Goal: Task Accomplishment & Management: Manage account settings

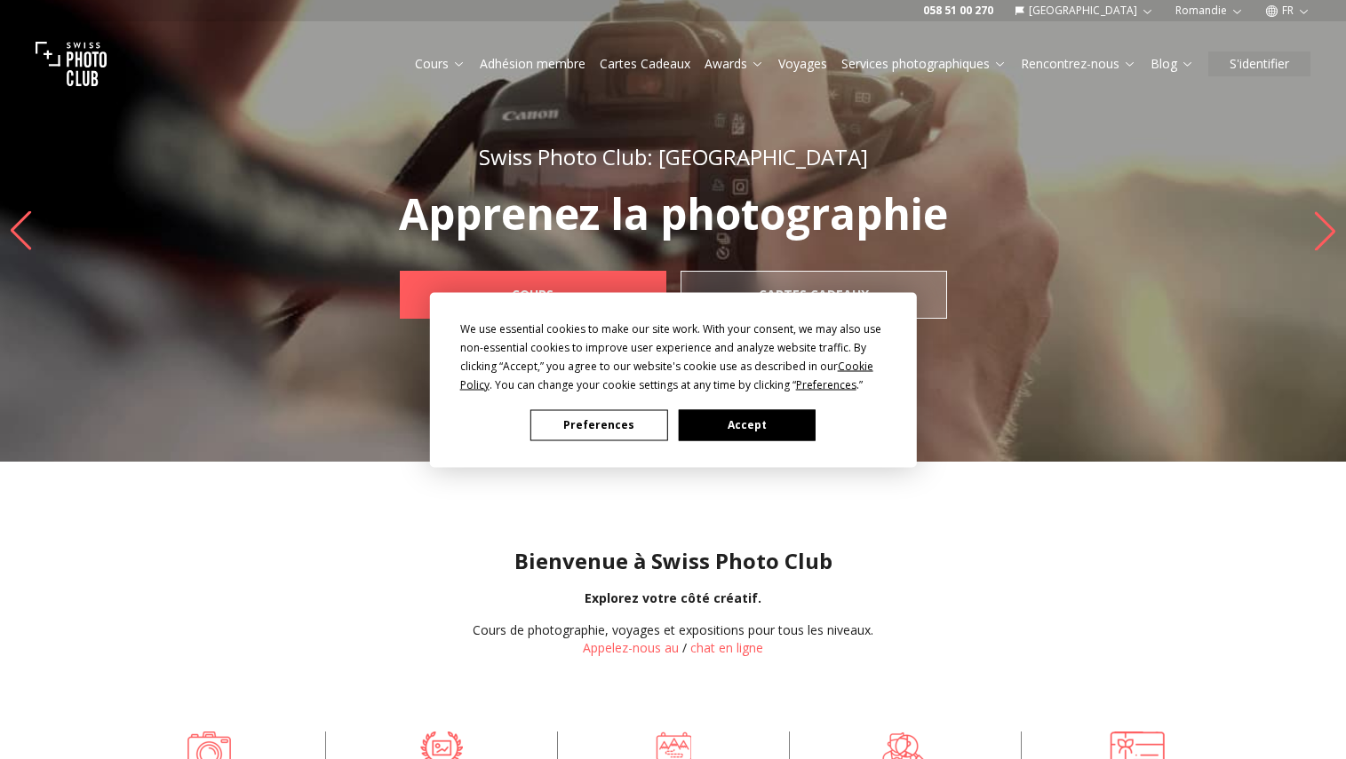
drag, startPoint x: 1164, startPoint y: 97, endPoint x: 1283, endPoint y: 169, distance: 139.1
click at [1283, 169] on div "We use essential cookies to make our site work. With your consent, we may also …" at bounding box center [673, 379] width 1346 height 759
click at [1284, 11] on div "We use essential cookies to make our site work. With your consent, we may also …" at bounding box center [673, 379] width 1346 height 759
click at [1299, 12] on div "We use essential cookies to make our site work. With your consent, we may also …" at bounding box center [673, 379] width 1346 height 759
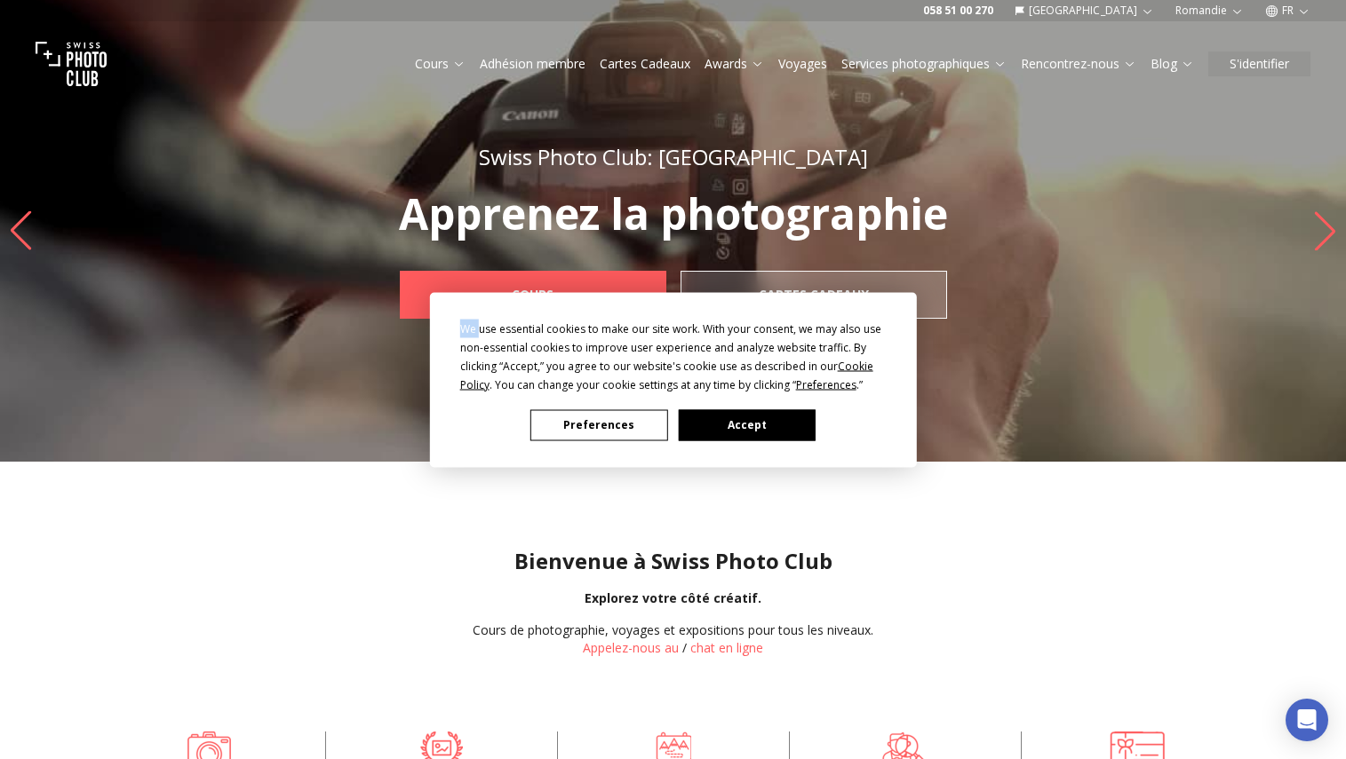
click at [1299, 12] on div "We use essential cookies to make our site work. With your consent, we may also …" at bounding box center [673, 379] width 1346 height 759
drag, startPoint x: 1299, startPoint y: 12, endPoint x: 1284, endPoint y: 10, distance: 14.3
click at [1284, 10] on div "We use essential cookies to make our site work. With your consent, we may also …" at bounding box center [673, 379] width 1346 height 759
click at [731, 420] on button "Accept" at bounding box center [746, 425] width 137 height 31
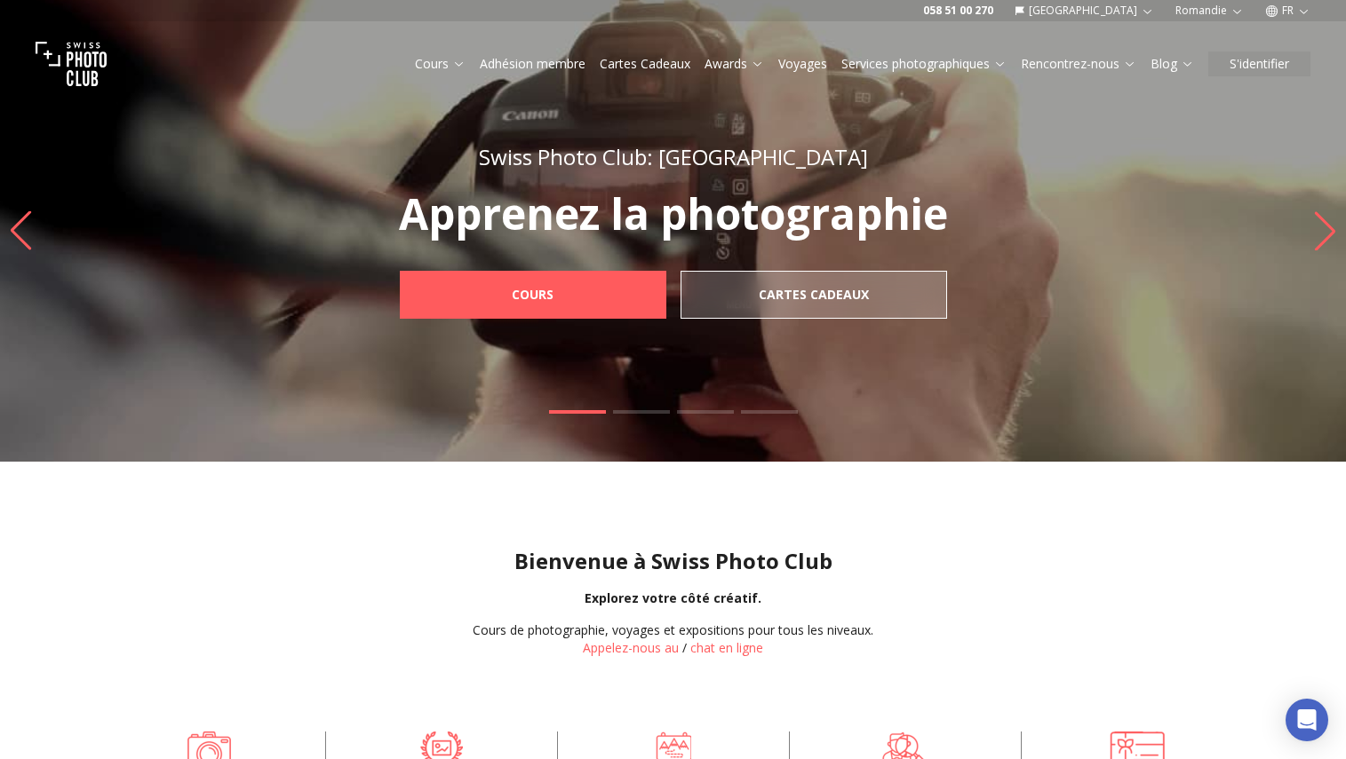
click at [1292, 5] on button "FR" at bounding box center [1288, 10] width 60 height 21
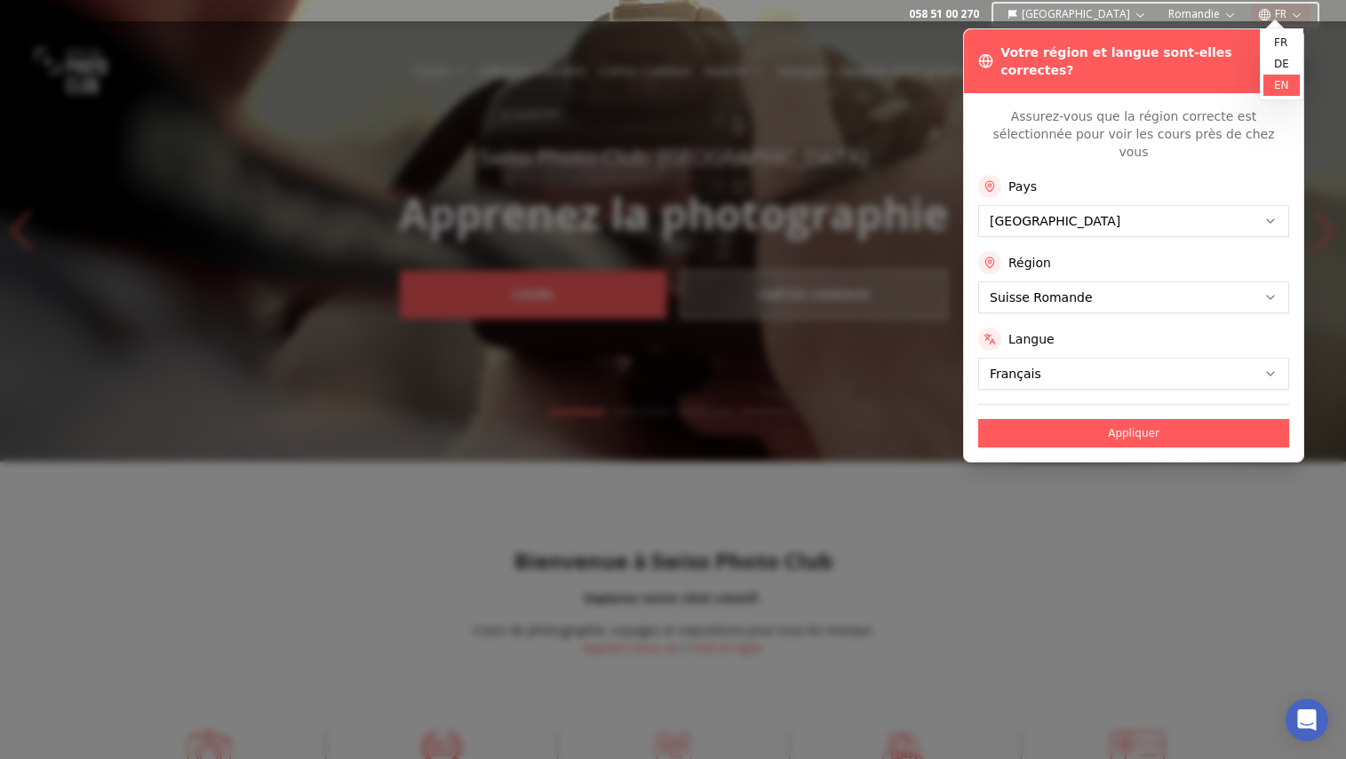
click at [1281, 82] on link "en" at bounding box center [1281, 85] width 36 height 21
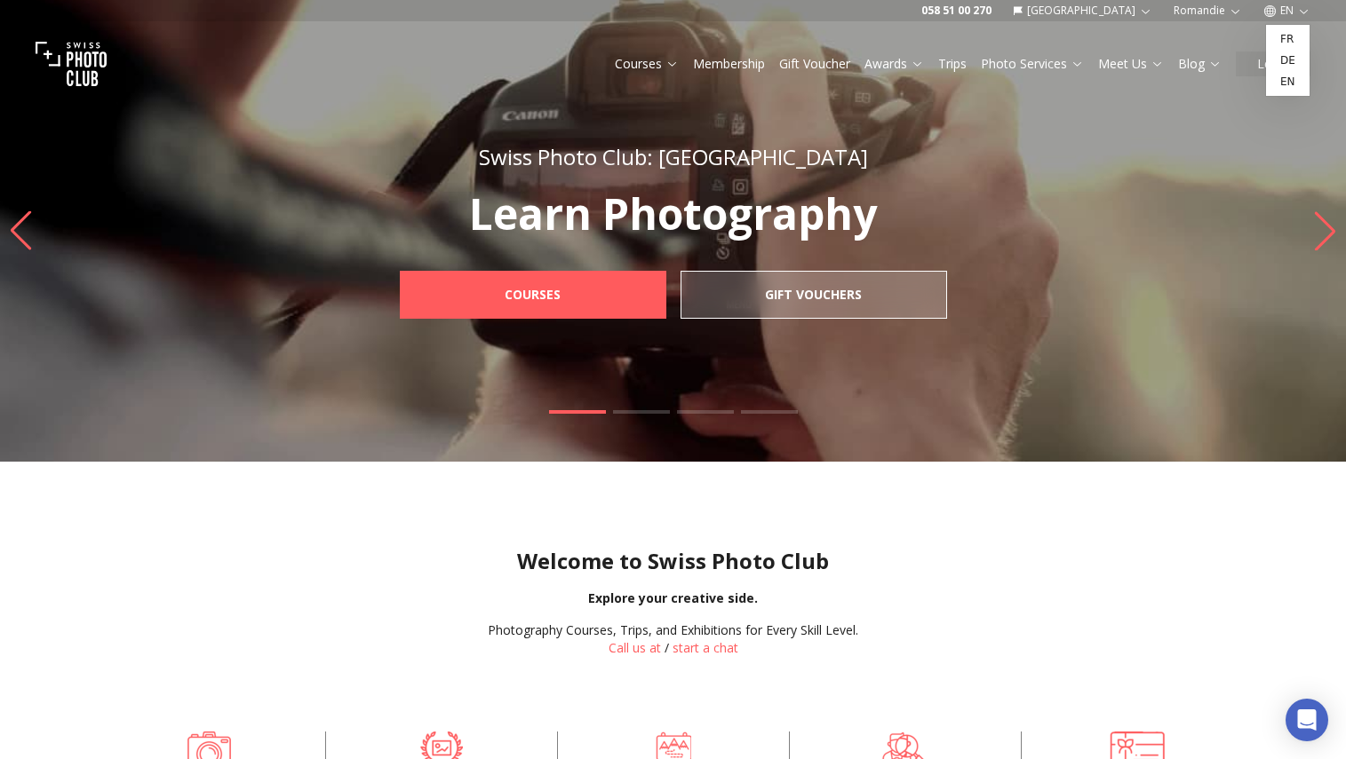
click at [1292, 6] on button "EN" at bounding box center [1286, 10] width 61 height 21
click at [1295, 87] on link "en" at bounding box center [1287, 81] width 36 height 21
click at [1182, 231] on img "1 / 4" at bounding box center [673, 231] width 1346 height 462
click at [1272, 57] on button "Login" at bounding box center [1273, 64] width 75 height 25
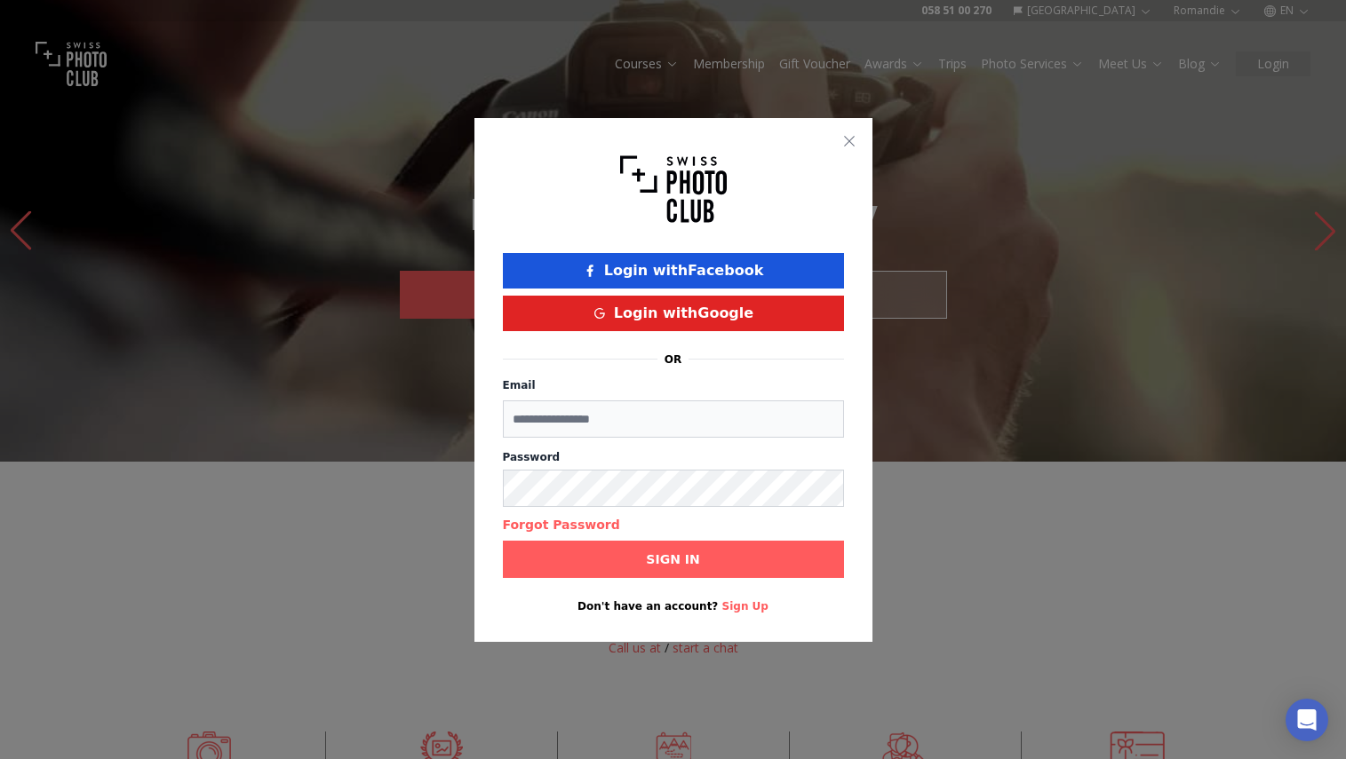
click at [754, 322] on button "Login with Google" at bounding box center [673, 314] width 341 height 36
